Goal: Transaction & Acquisition: Download file/media

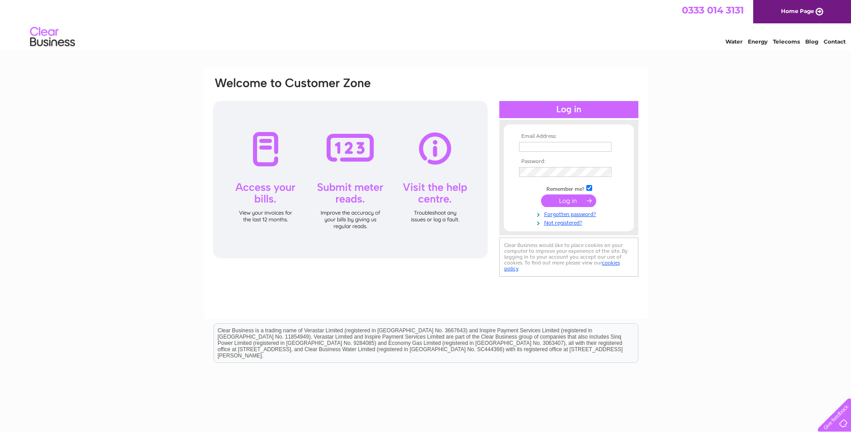
type input "[EMAIL_ADDRESS][DOMAIN_NAME]"
click at [558, 200] on input "submit" at bounding box center [568, 200] width 55 height 13
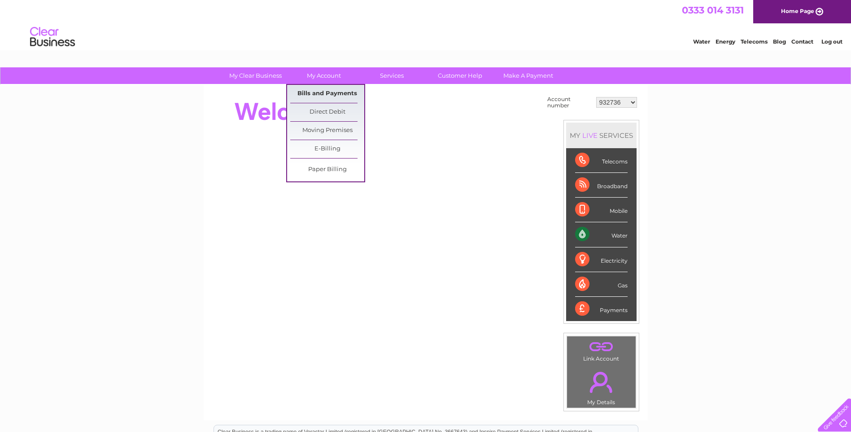
click at [327, 90] on link "Bills and Payments" at bounding box center [327, 94] width 74 height 18
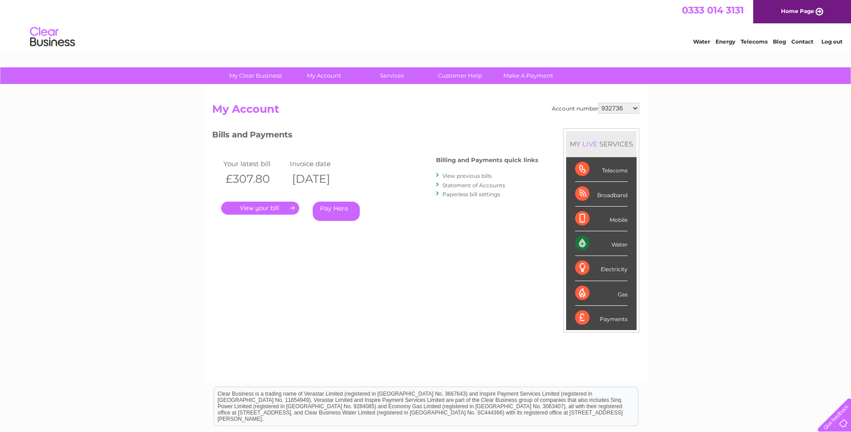
click at [267, 208] on link "." at bounding box center [260, 208] width 78 height 13
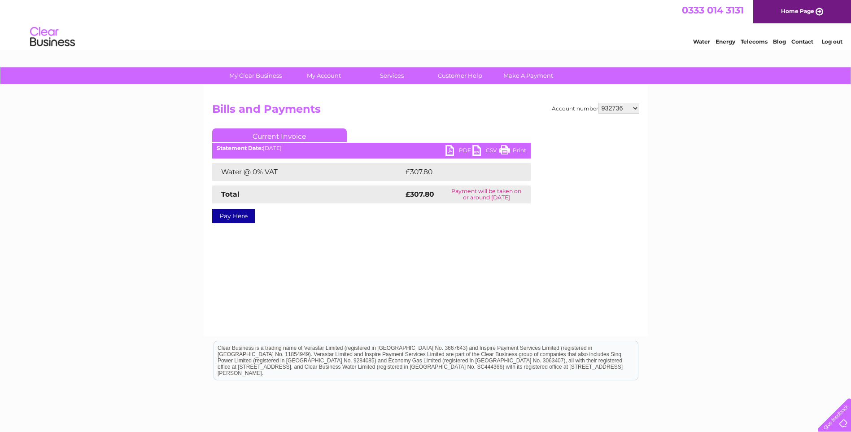
click at [462, 146] on link "PDF" at bounding box center [459, 151] width 27 height 13
click at [635, 107] on select "932736 30286394" at bounding box center [619, 108] width 41 height 11
select select "30286394"
click at [599, 103] on select "932736 30286394" at bounding box center [619, 108] width 41 height 11
click at [460, 149] on link "PDF" at bounding box center [459, 151] width 27 height 13
